Goal: Find specific page/section: Find specific page/section

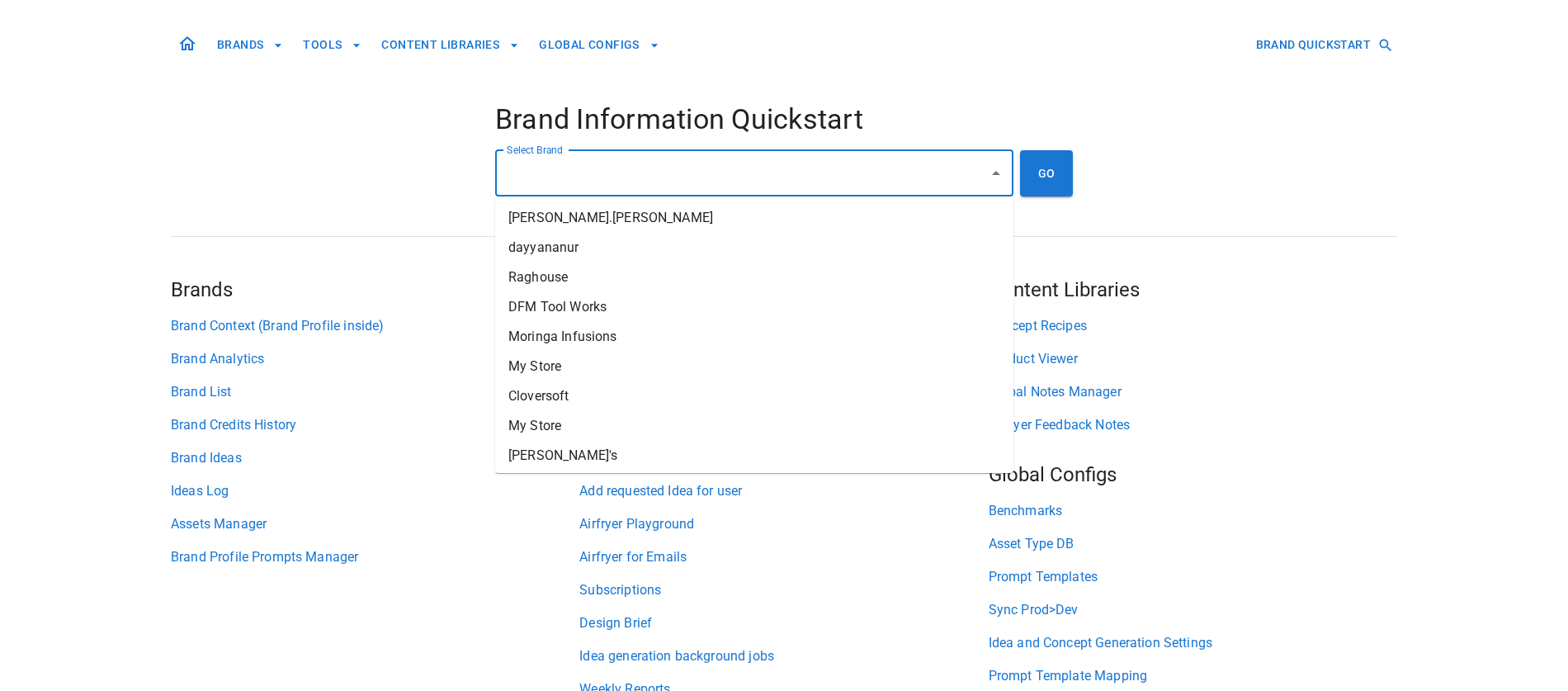
click at [729, 163] on input "Select Brand" at bounding box center [742, 173] width 479 height 31
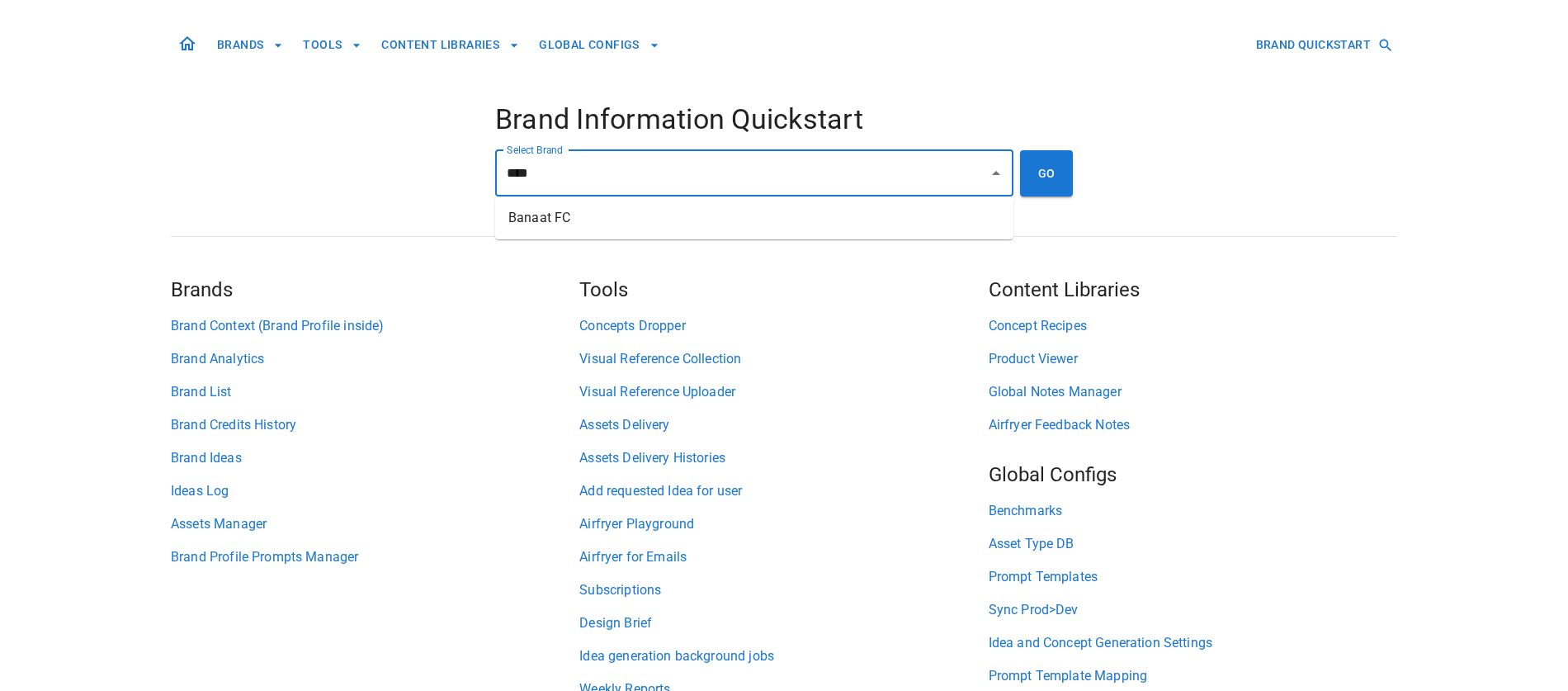
click at [803, 226] on li "Banaat FC" at bounding box center [754, 218] width 518 height 30
type input "*********"
click at [1026, 185] on button "GO" at bounding box center [1046, 173] width 53 height 46
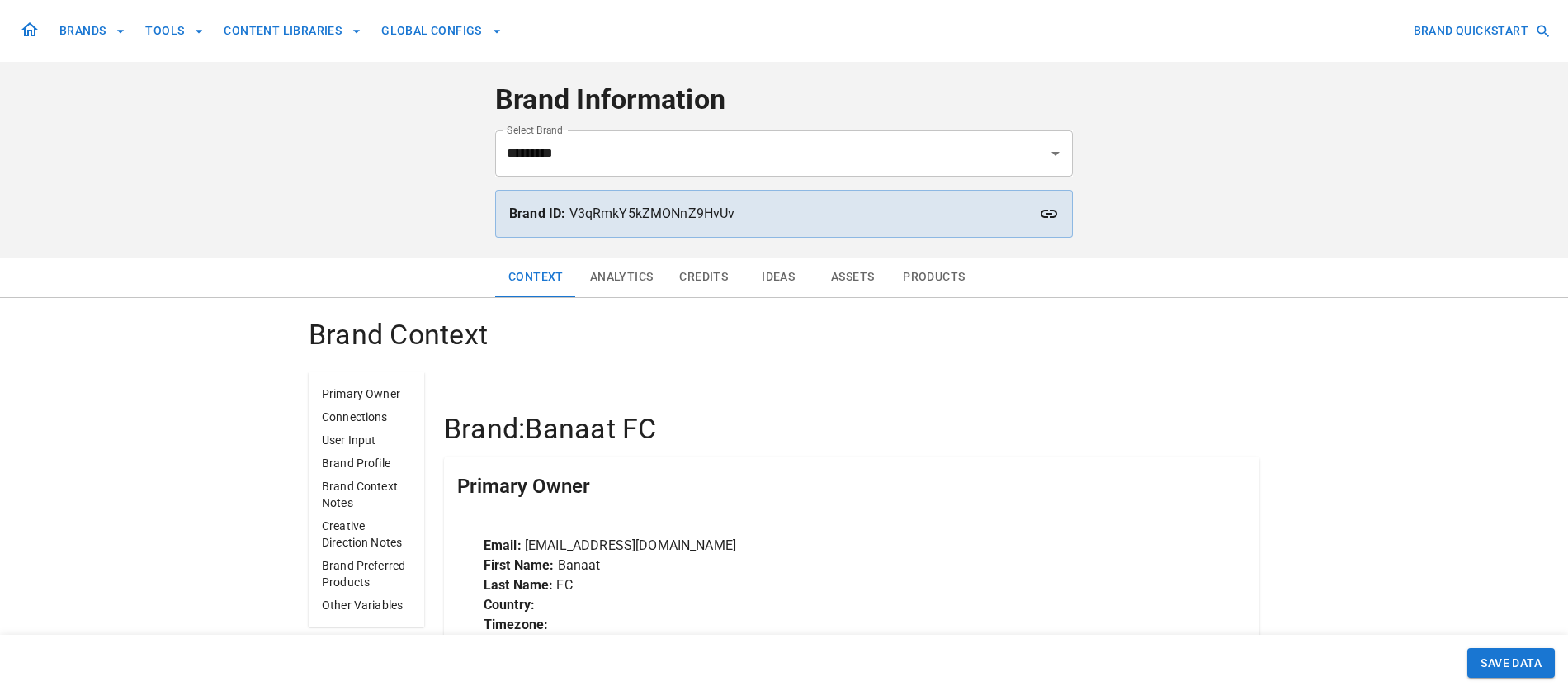
click at [855, 272] on button "Assets" at bounding box center [852, 277] width 74 height 40
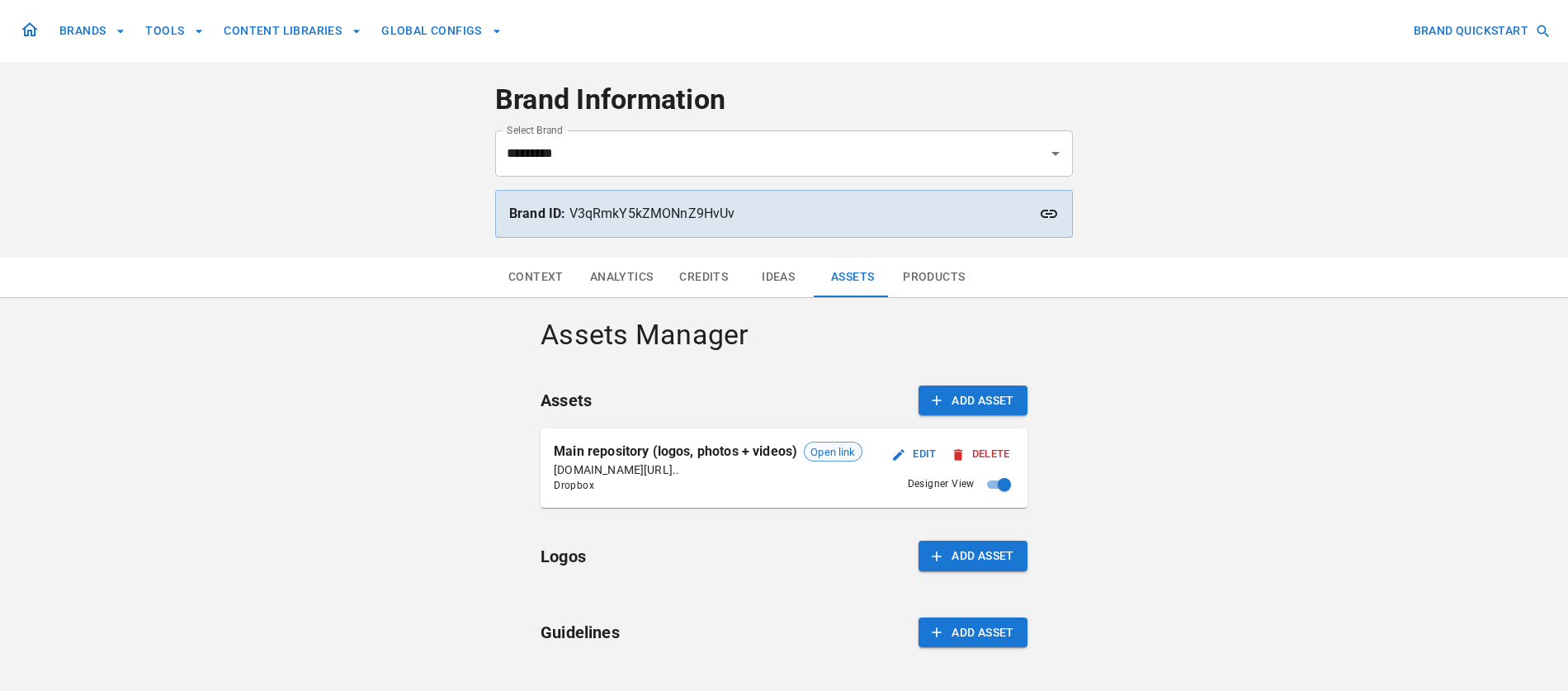
click at [829, 449] on span "Open link" at bounding box center [833, 452] width 56 height 17
